Goal: Find specific page/section: Find specific page/section

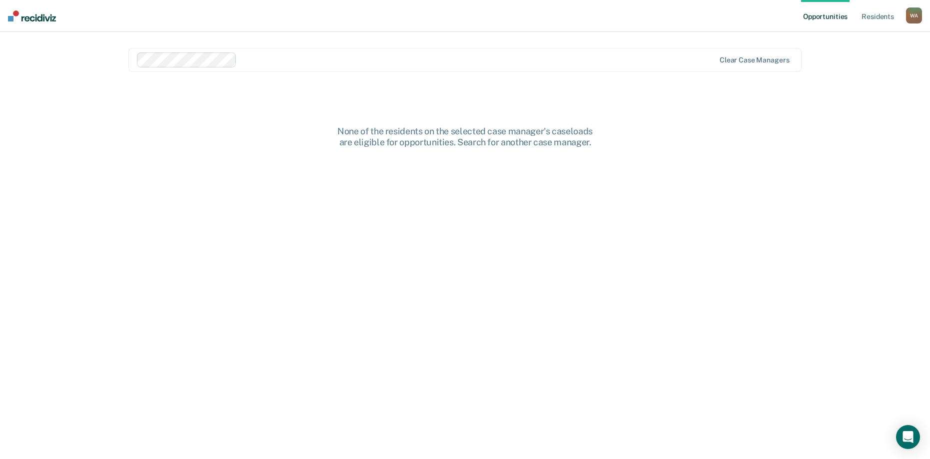
click at [826, 17] on link "Opportunities" at bounding box center [825, 16] width 48 height 32
click at [31, 19] on img at bounding box center [32, 15] width 48 height 11
click at [875, 16] on link "Resident s" at bounding box center [878, 16] width 36 height 32
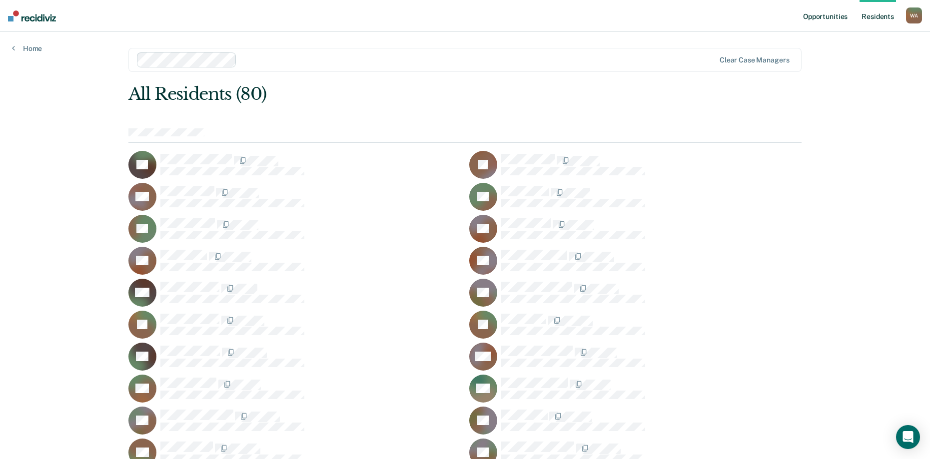
click at [820, 16] on link "Opportunities" at bounding box center [825, 16] width 48 height 32
